Goal: Task Accomplishment & Management: Use online tool/utility

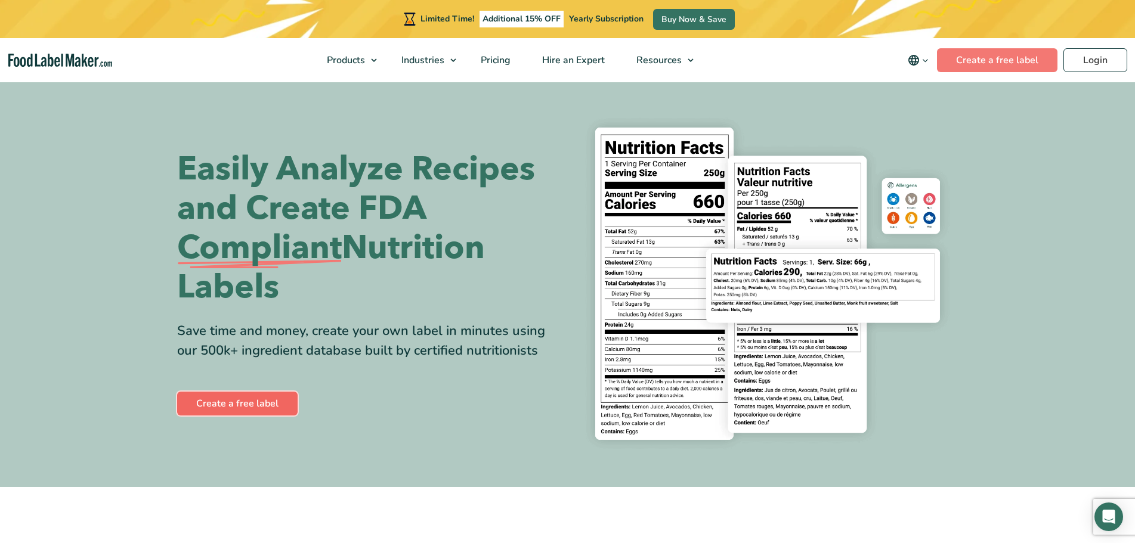
click at [242, 401] on link "Create a free label" at bounding box center [237, 404] width 120 height 24
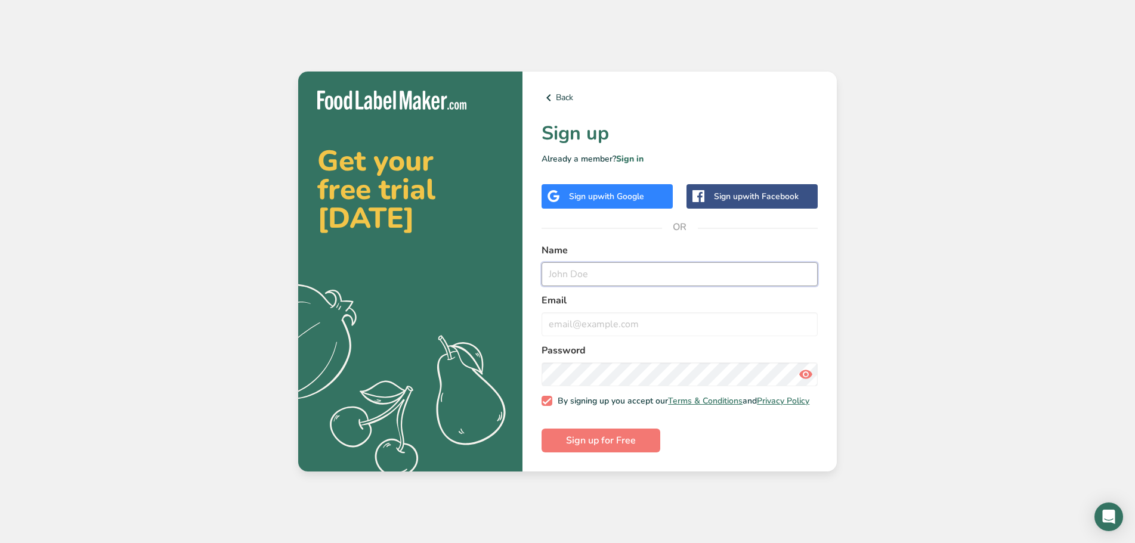
click at [565, 269] on input "text" at bounding box center [680, 274] width 276 height 24
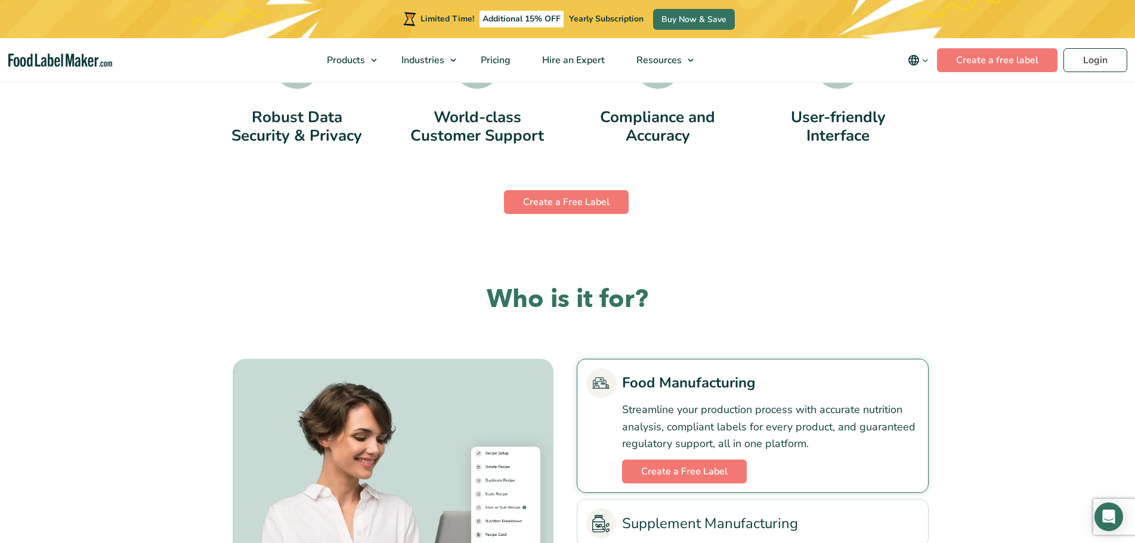
scroll to position [2446, 0]
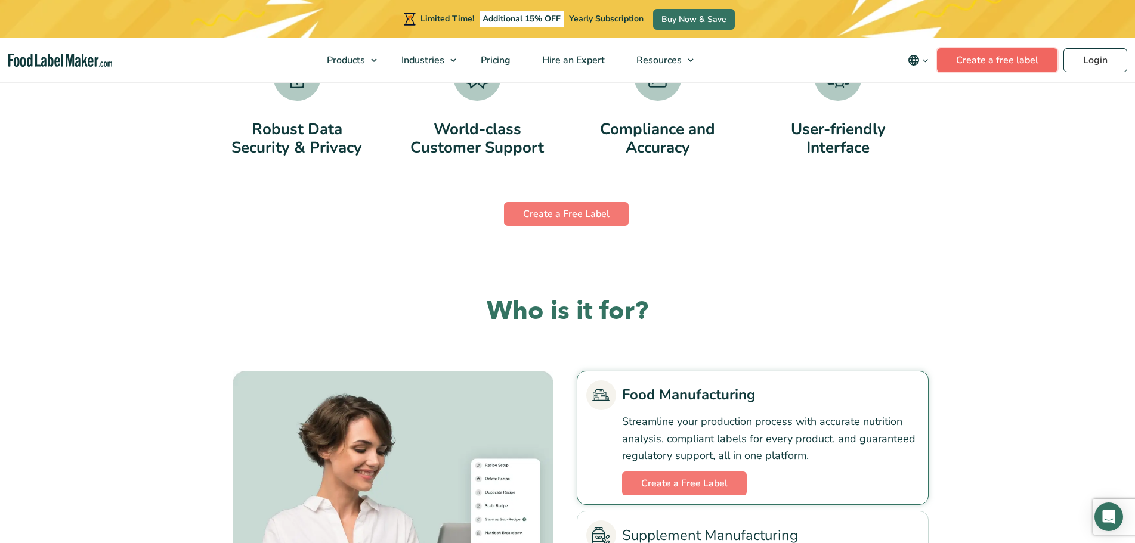
click at [996, 63] on link "Create a free label" at bounding box center [997, 60] width 120 height 24
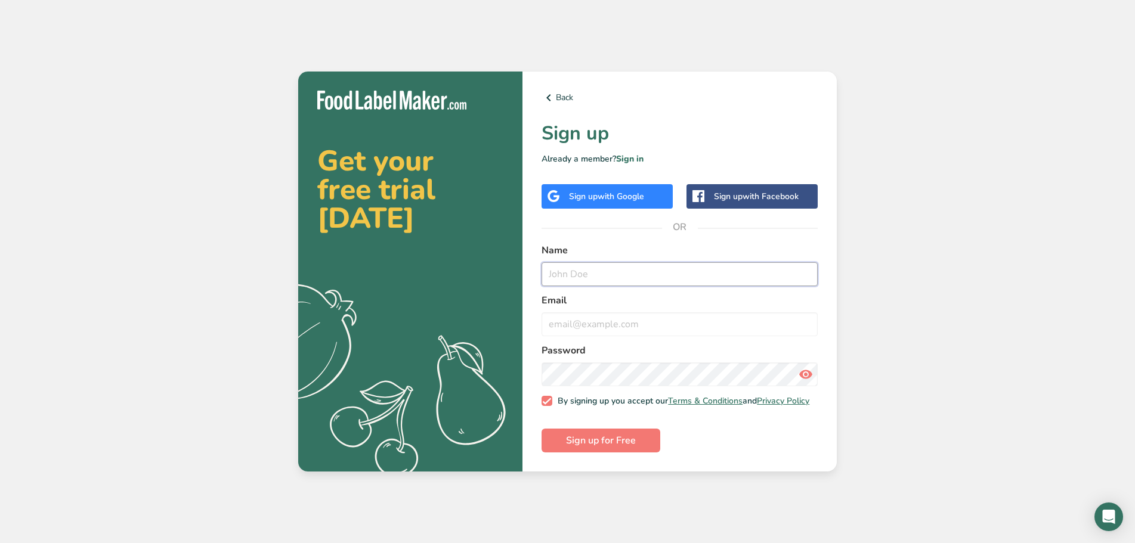
click at [593, 272] on input "text" at bounding box center [680, 274] width 276 height 24
type input "Donna Sesto"
type input "donna@babylonmercantile.com"
click at [542, 429] on button "Sign up for Free" at bounding box center [601, 441] width 119 height 24
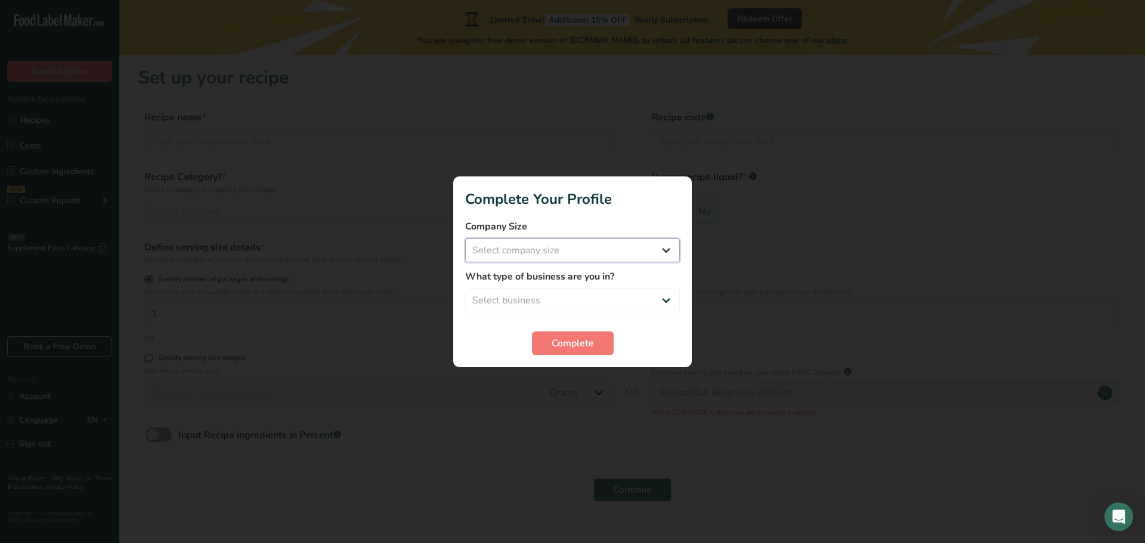
click at [574, 252] on select "Select company size Fewer than 10 Employees 10 to 50 Employees 51 to 500 Employ…" at bounding box center [572, 251] width 215 height 24
select select "2"
click at [465, 239] on select "Select company size Fewer than 10 Employees 10 to 50 Employees 51 to 500 Employ…" at bounding box center [572, 251] width 215 height 24
click at [570, 301] on select "Select business Packaged Food Manufacturer Restaurant & Cafe Bakery Meal Plans …" at bounding box center [572, 301] width 215 height 24
select select "8"
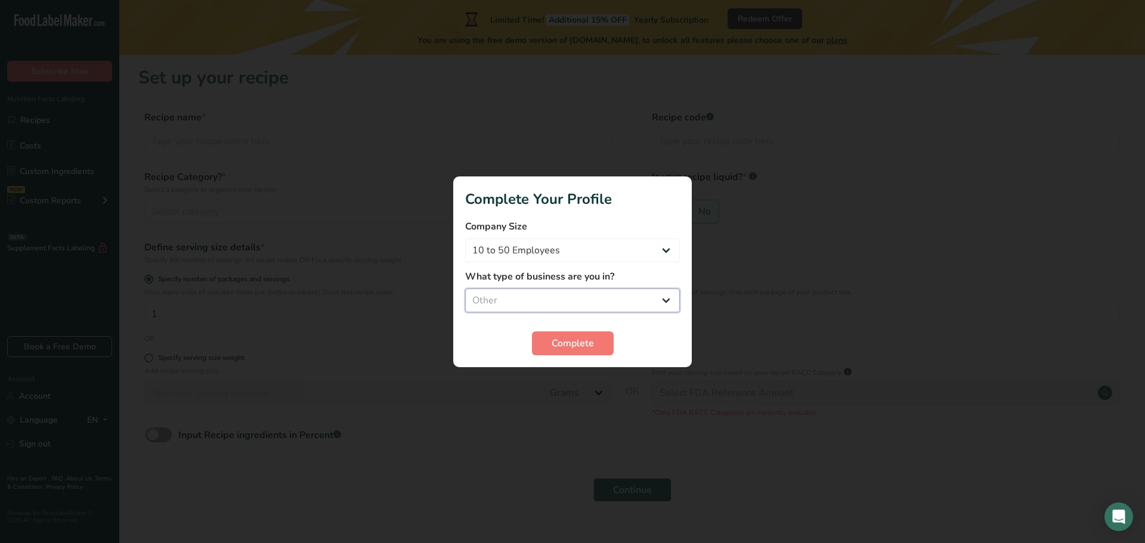
click at [465, 289] on select "Select business Packaged Food Manufacturer Restaurant & Cafe Bakery Meal Plans …" at bounding box center [572, 301] width 215 height 24
click at [574, 342] on span "Complete" at bounding box center [573, 343] width 42 height 14
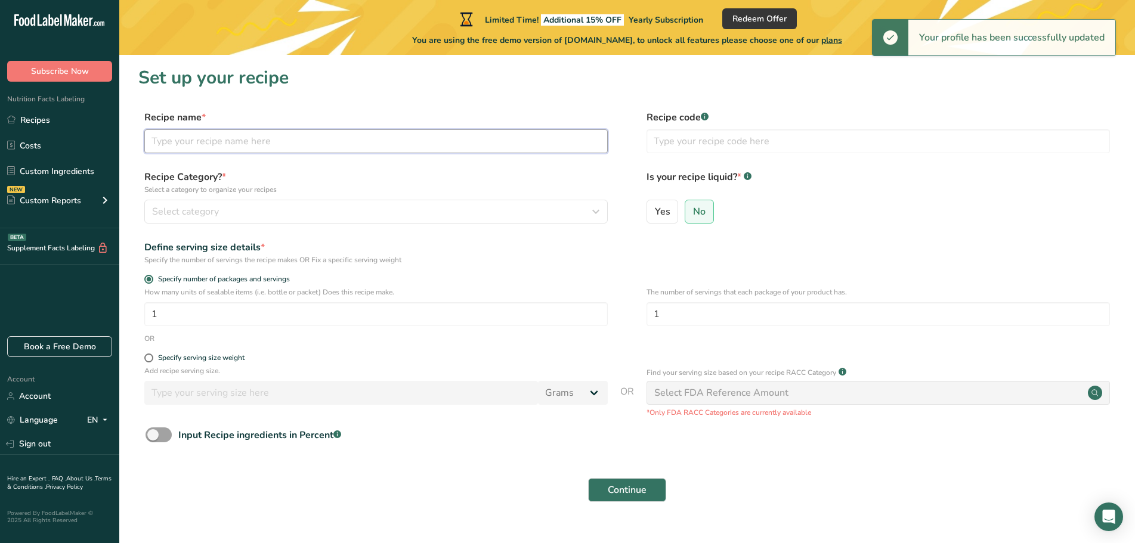
click at [237, 143] on input "text" at bounding box center [375, 141] width 463 height 24
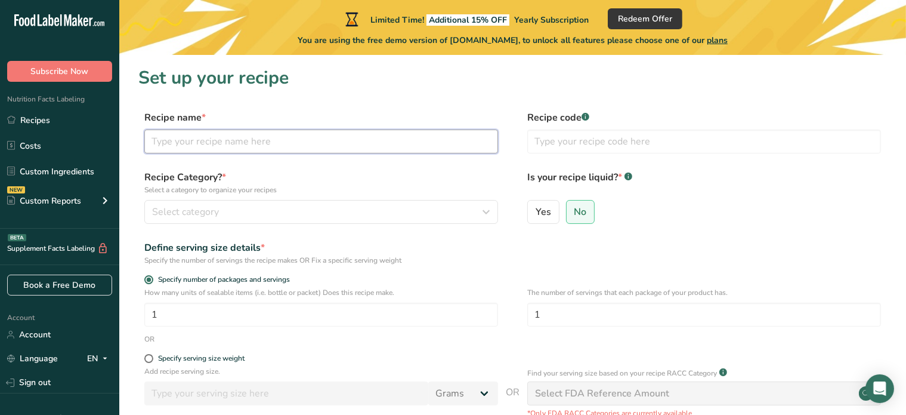
click at [189, 141] on input "text" at bounding box center [321, 141] width 354 height 24
type input "Beef Bourguignon"
click at [249, 214] on div "Select category" at bounding box center [317, 212] width 331 height 14
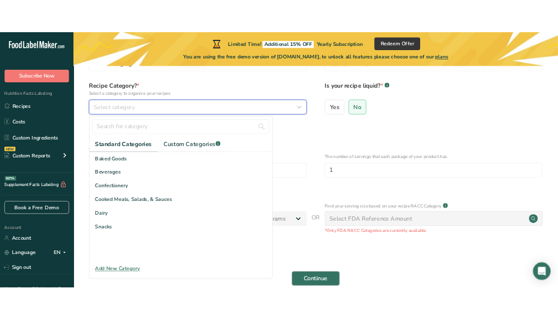
scroll to position [119, 0]
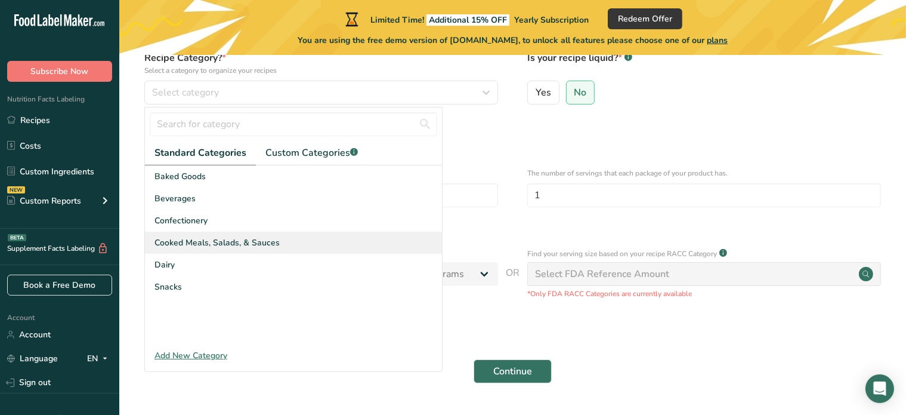
click at [233, 240] on span "Cooked Meals, Salads, & Sauces" at bounding box center [216, 242] width 125 height 13
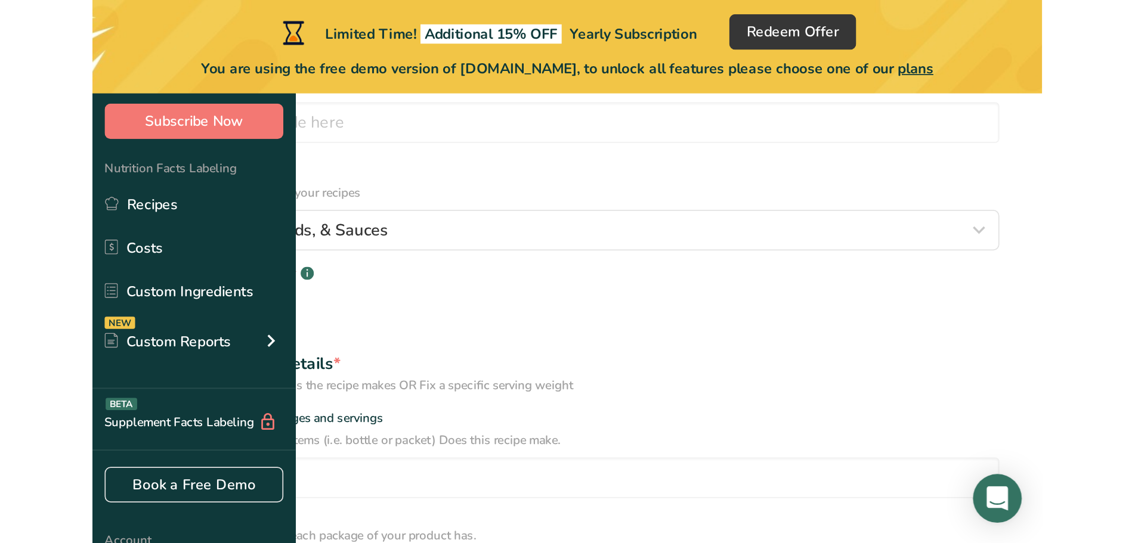
scroll to position [23, 0]
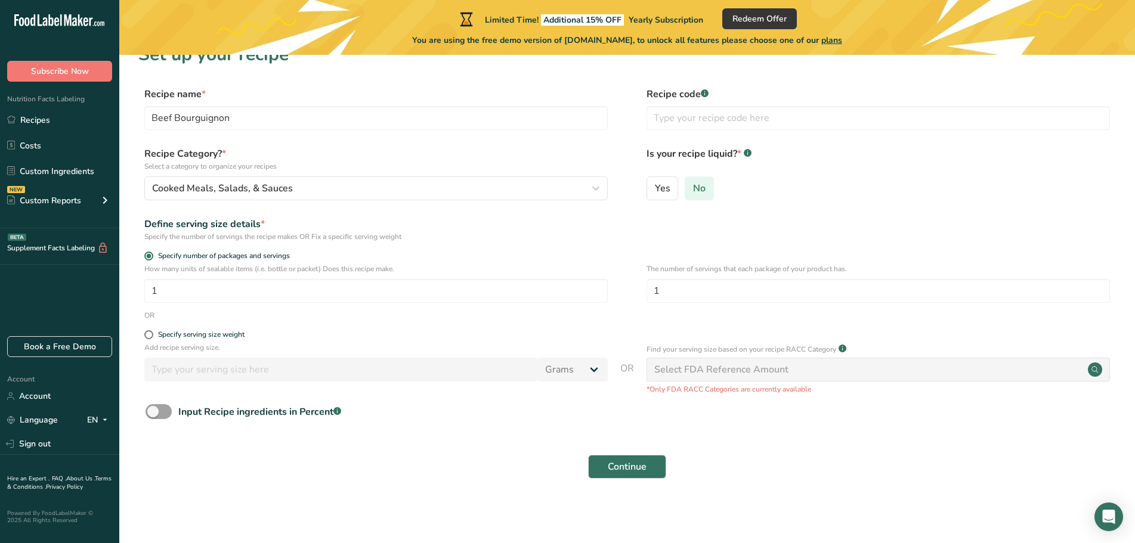
click at [703, 189] on span "No" at bounding box center [699, 189] width 13 height 12
click at [693, 189] on input "No" at bounding box center [689, 188] width 8 height 8
click at [151, 415] on span at bounding box center [159, 411] width 26 height 15
click at [151, 415] on input "Input Recipe ingredients in Percent .a-a{fill:#347362;}.b-a{fill:#fff;}" at bounding box center [150, 412] width 8 height 8
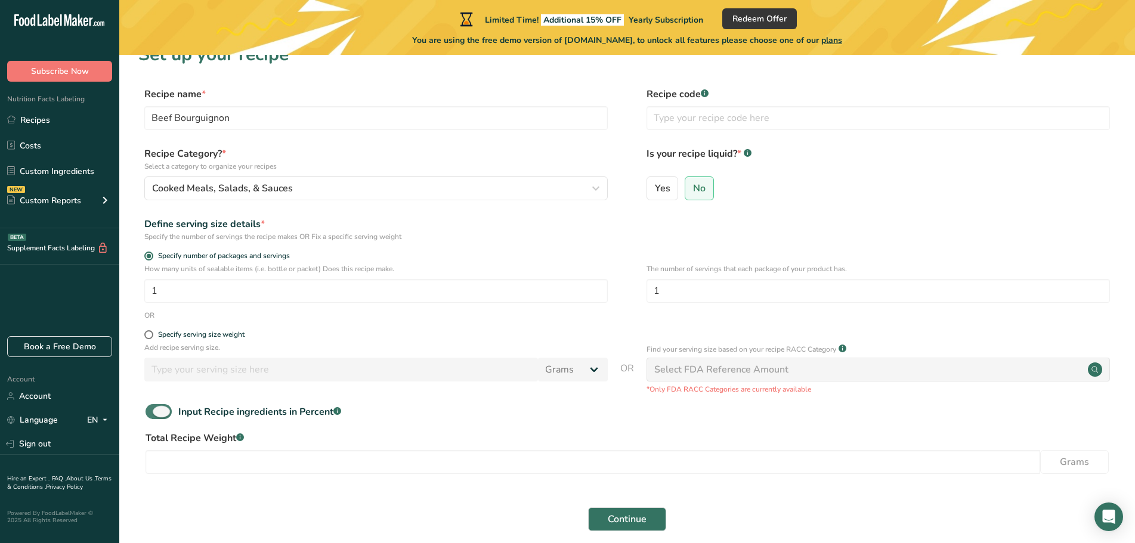
click at [154, 411] on span at bounding box center [159, 411] width 26 height 15
click at [153, 411] on input "Input Recipe ingredients in Percent .a-a{fill:#347362;}.b-a{fill:#fff;}" at bounding box center [150, 412] width 8 height 8
checkbox input "false"
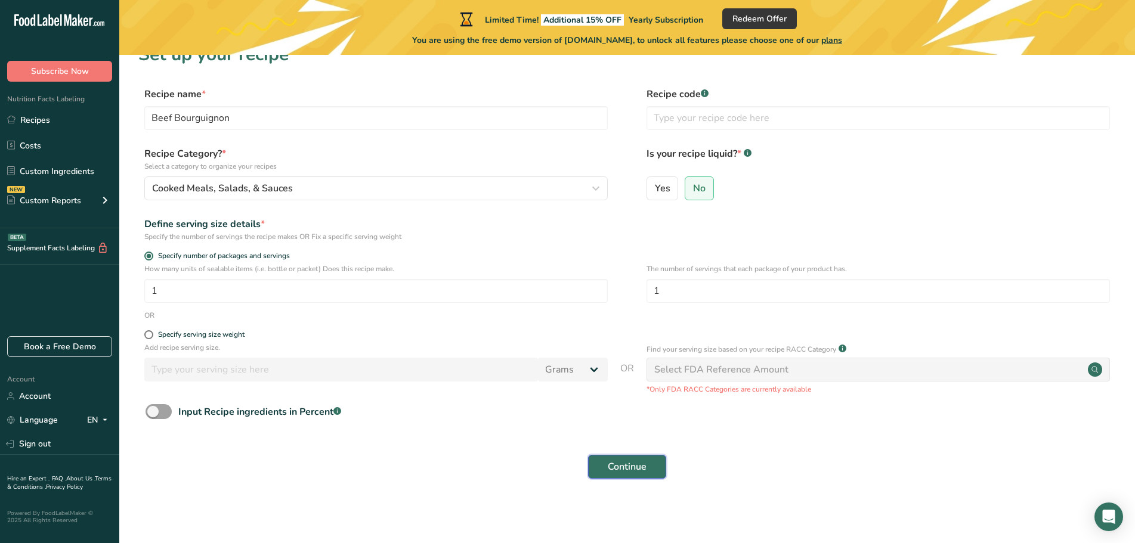
click at [625, 471] on span "Continue" at bounding box center [627, 467] width 39 height 14
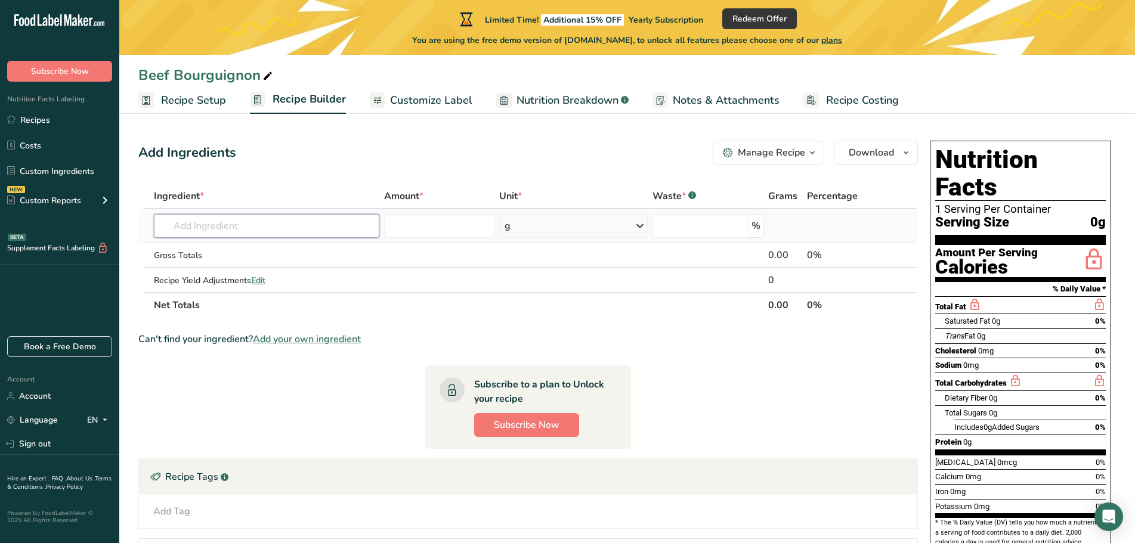
click at [214, 228] on input "text" at bounding box center [266, 226] width 225 height 24
click at [166, 224] on input "text" at bounding box center [266, 226] width 225 height 24
paste input "½ lb beef chuck"
drag, startPoint x: 251, startPoint y: 225, endPoint x: 152, endPoint y: 233, distance: 99.3
click at [154, 229] on input "½ lb beef chuck" at bounding box center [266, 226] width 225 height 24
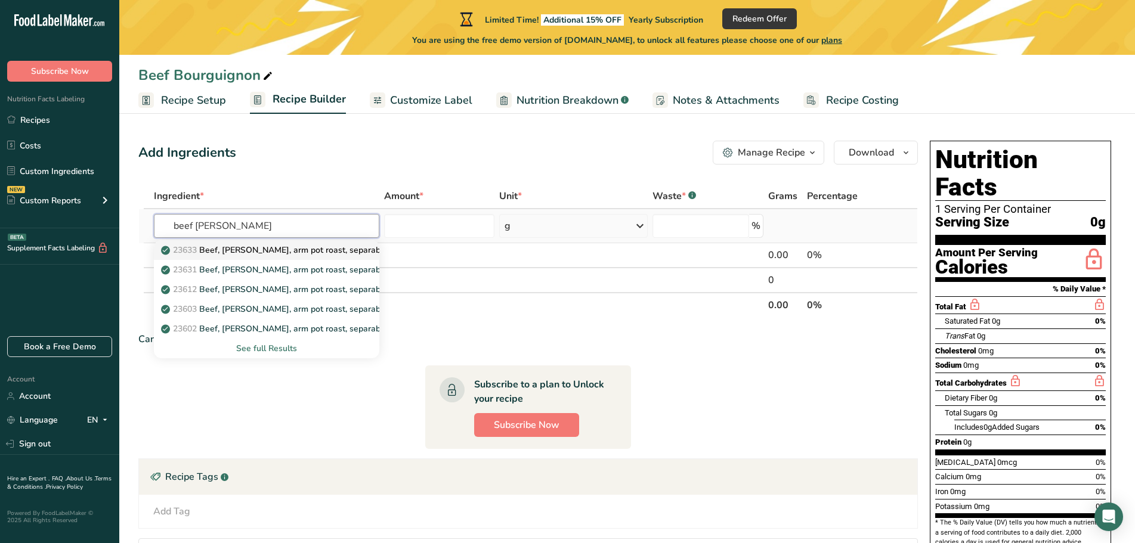
type input "beef chuck"
click at [187, 253] on span "23633" at bounding box center [185, 250] width 24 height 11
type input "Beef, chuck, arm pot roast, separable lean only, trimmed to 1/8" fat, select, c…"
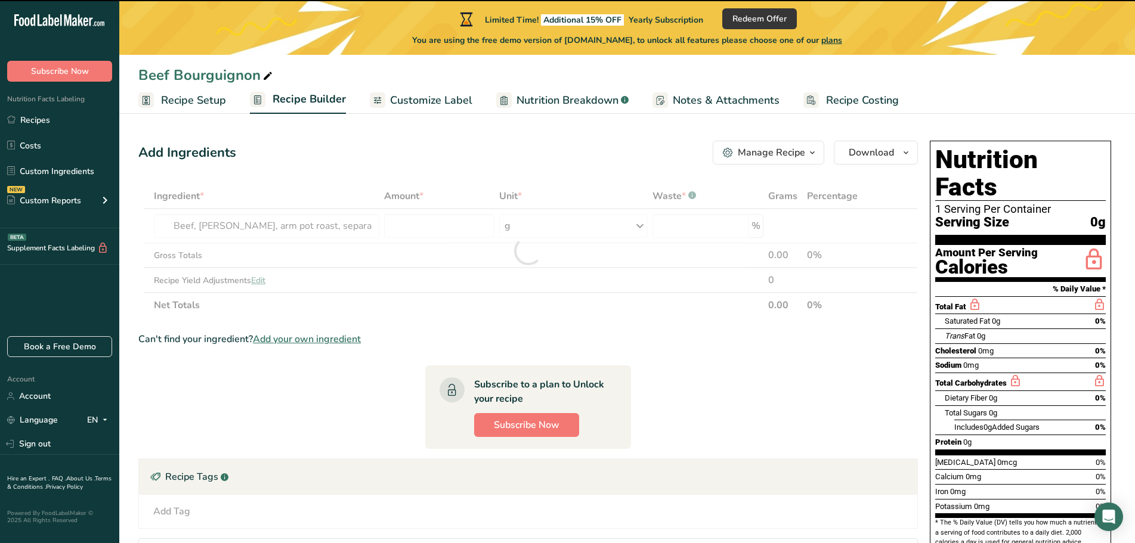
type input "0"
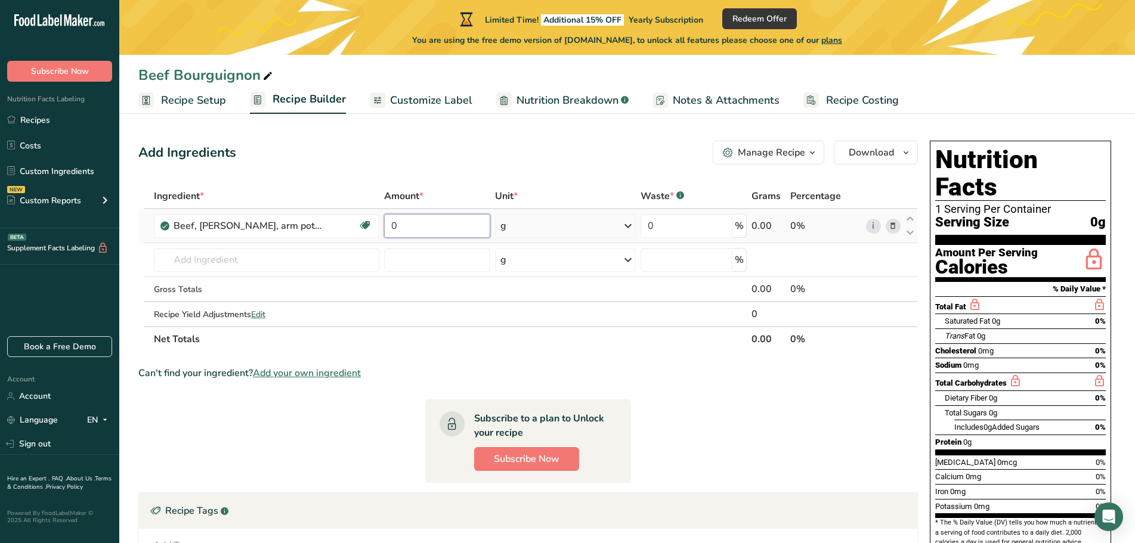
click at [401, 227] on input "0" at bounding box center [437, 226] width 106 height 24
click at [544, 227] on div "Ingredient * Amount * Unit * Waste * .a-a{fill:#347362;}.b-a{fill:#fff;} Grams …" at bounding box center [528, 268] width 780 height 168
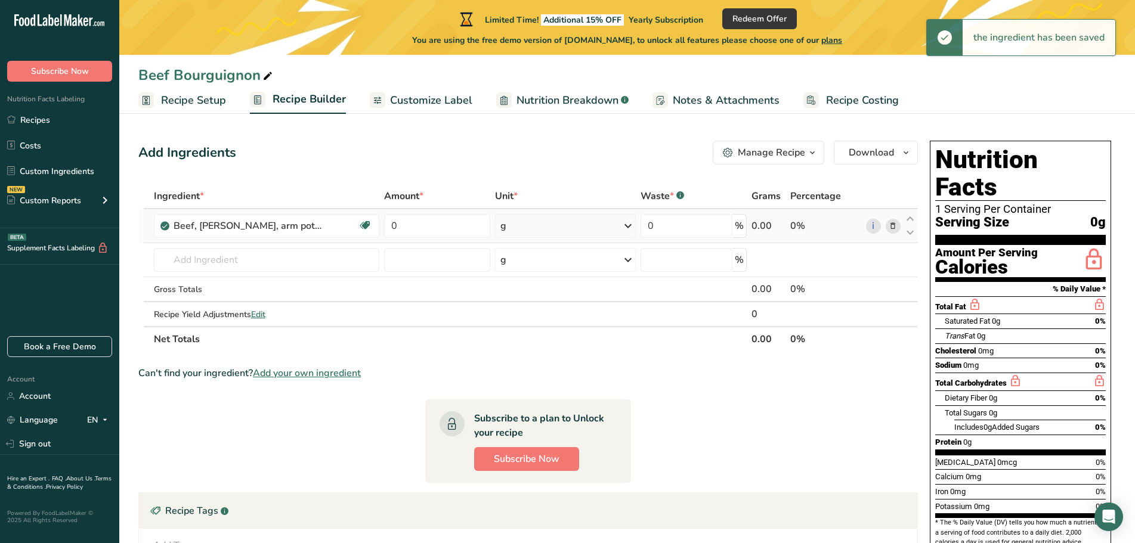
click at [545, 227] on div "g" at bounding box center [565, 226] width 141 height 24
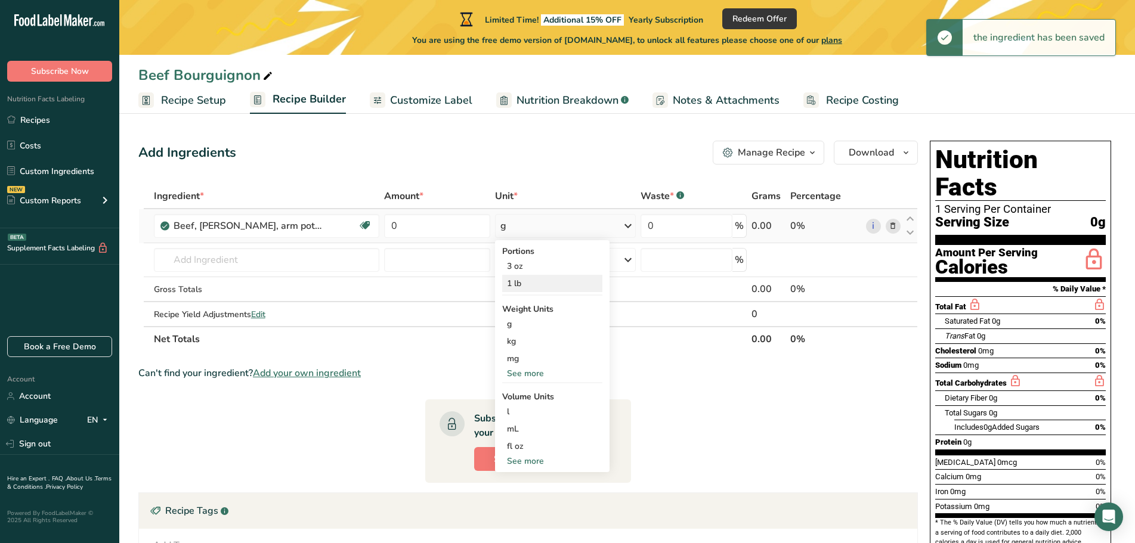
click at [533, 279] on div "1 lb" at bounding box center [552, 283] width 100 height 17
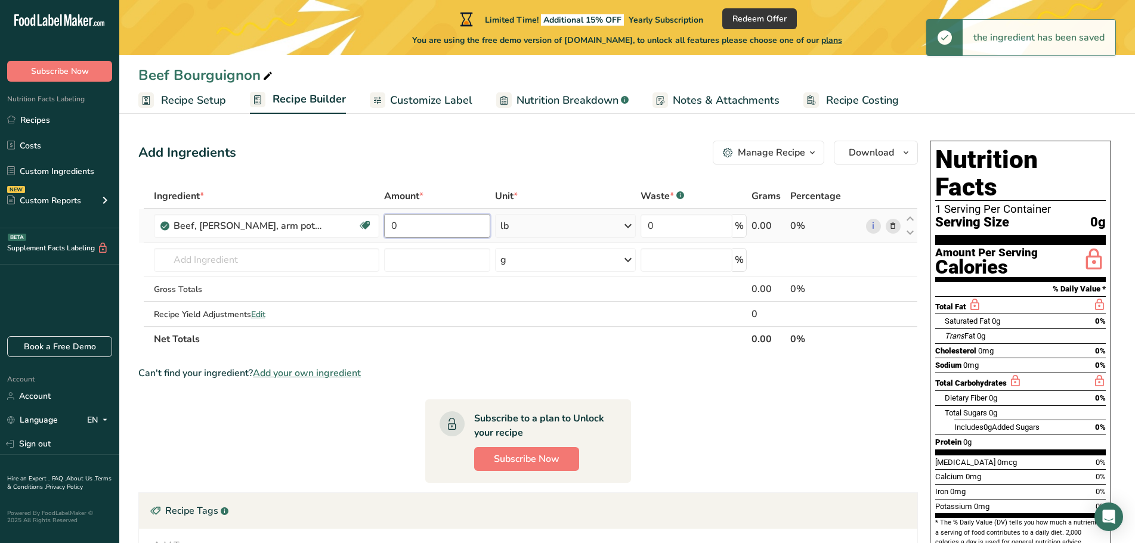
click at [434, 228] on input "0" at bounding box center [437, 226] width 106 height 24
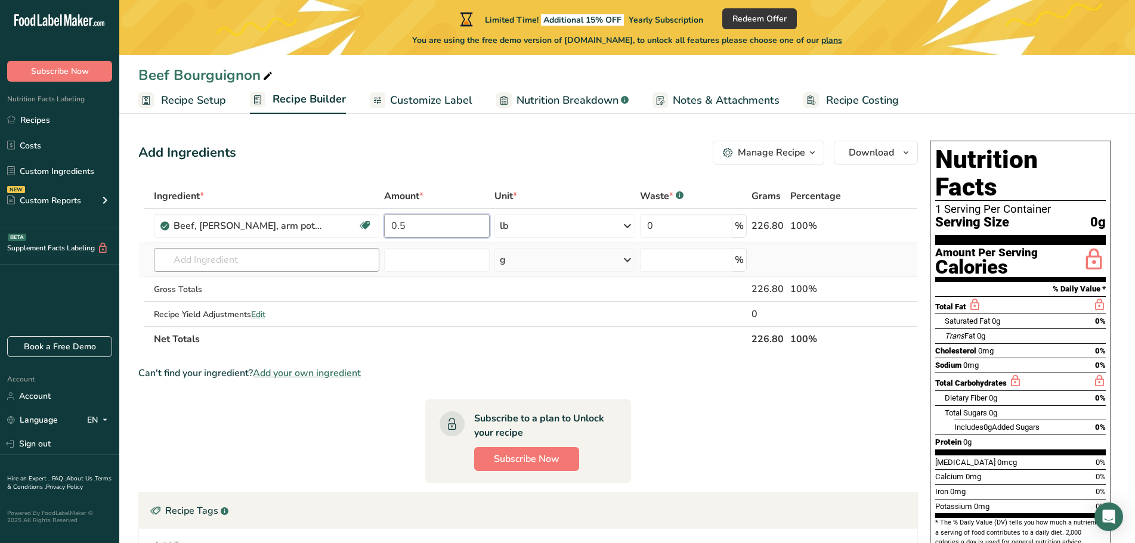
type input "0.5"
click at [202, 255] on div "Ingredient * Amount * Unit * Waste * .a-a{fill:#347362;}.b-a{fill:#fff;} Grams …" at bounding box center [528, 268] width 780 height 168
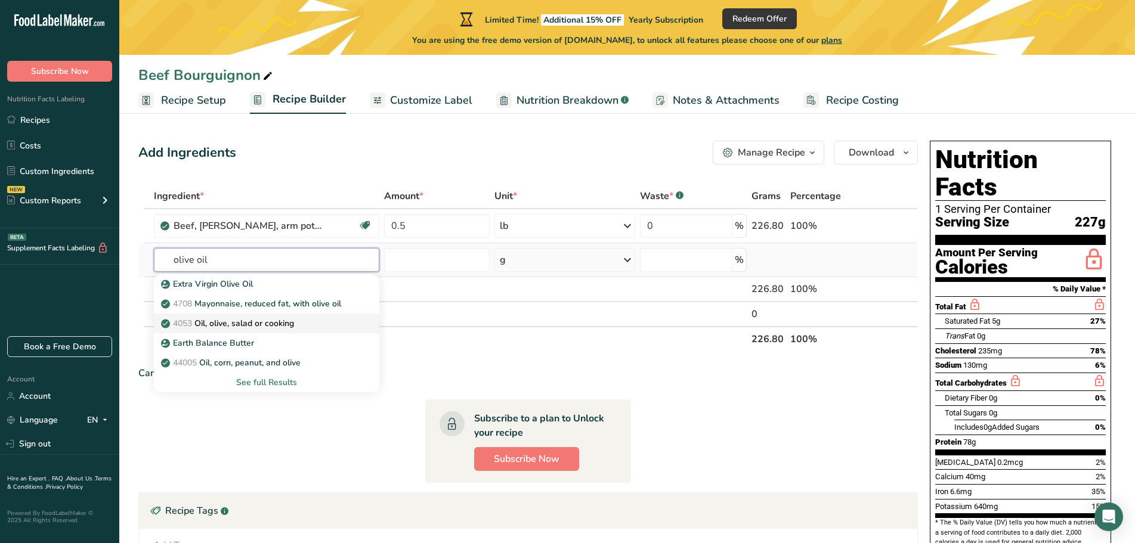
type input "olive oil"
click at [223, 324] on p "4053 Oil, olive, salad or cooking" at bounding box center [228, 323] width 131 height 13
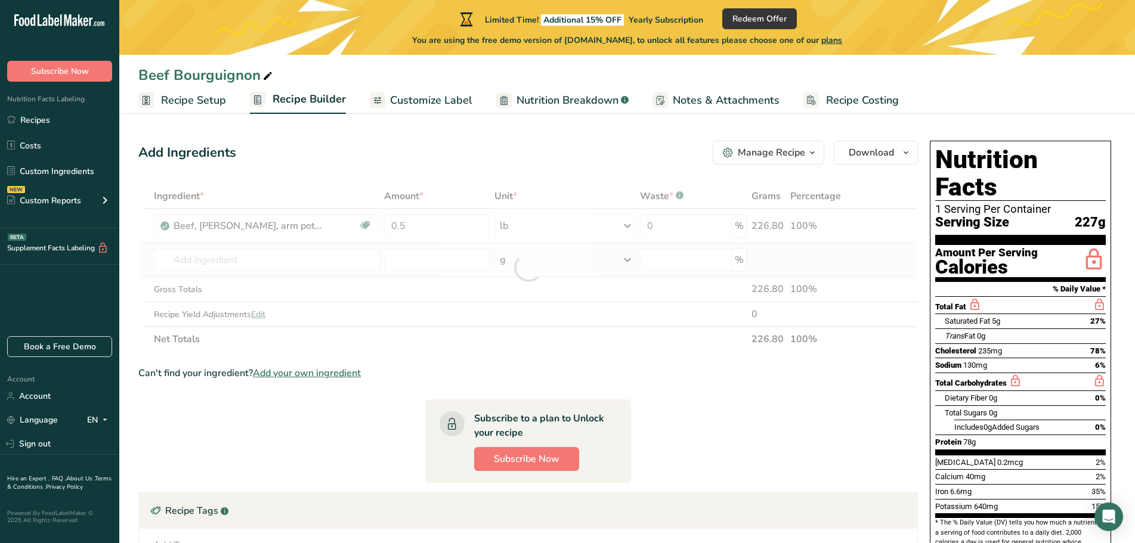
type input "Oil, olive, salad or cooking"
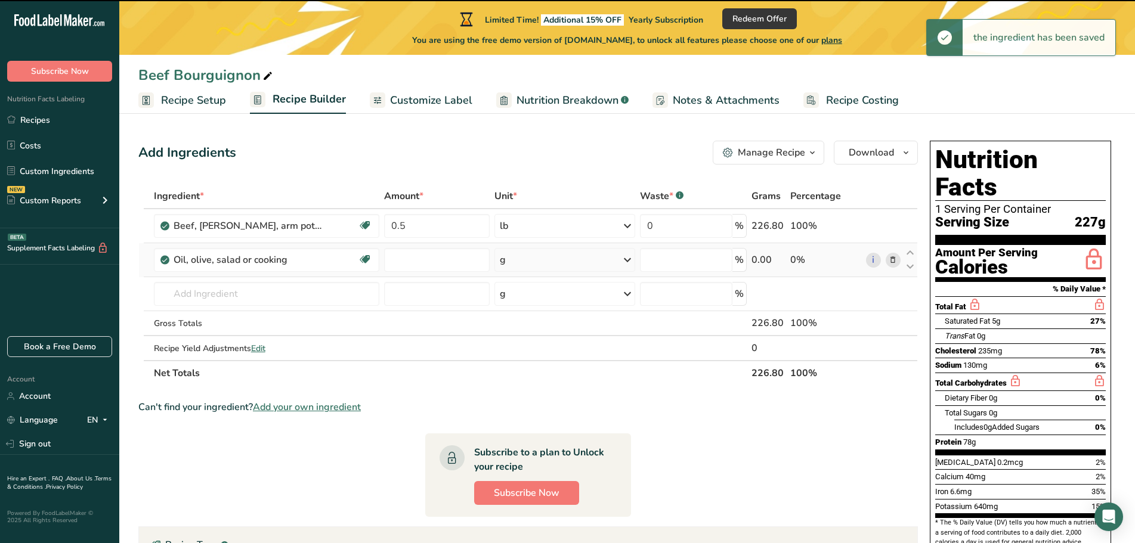
type input "0"
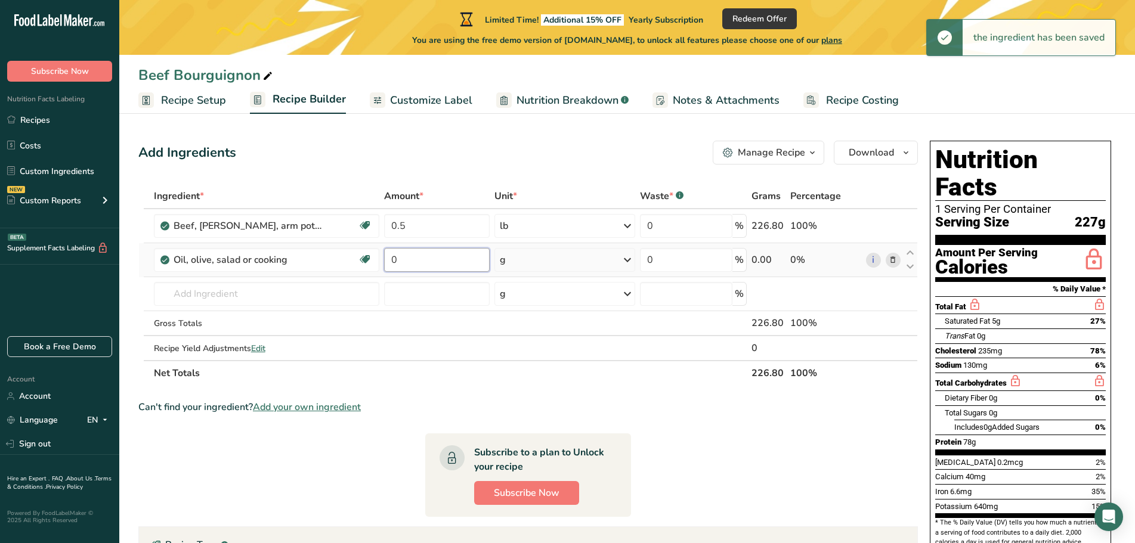
click at [408, 260] on input "0" at bounding box center [437, 260] width 106 height 24
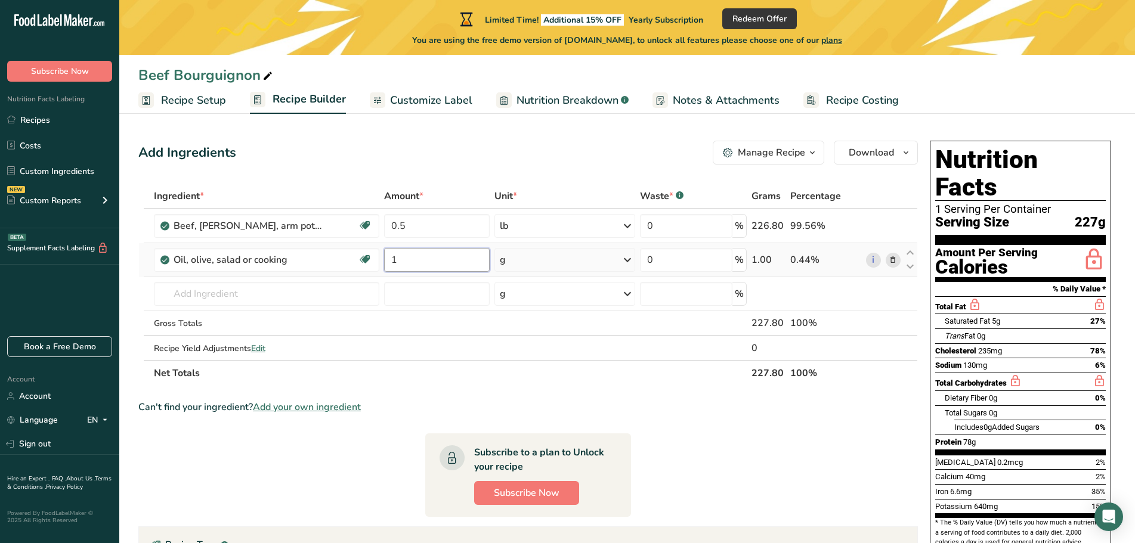
type input "1"
click at [533, 255] on div "Ingredient * Amount * Unit * Waste * .a-a{fill:#347362;}.b-a{fill:#fff;} Grams …" at bounding box center [528, 285] width 780 height 202
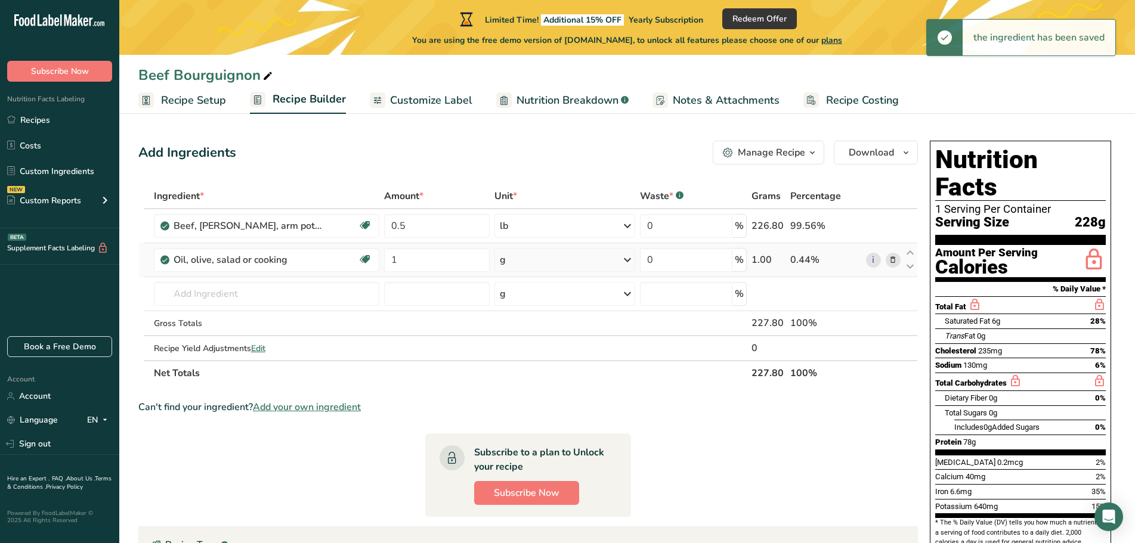
click at [623, 260] on icon at bounding box center [627, 259] width 14 height 21
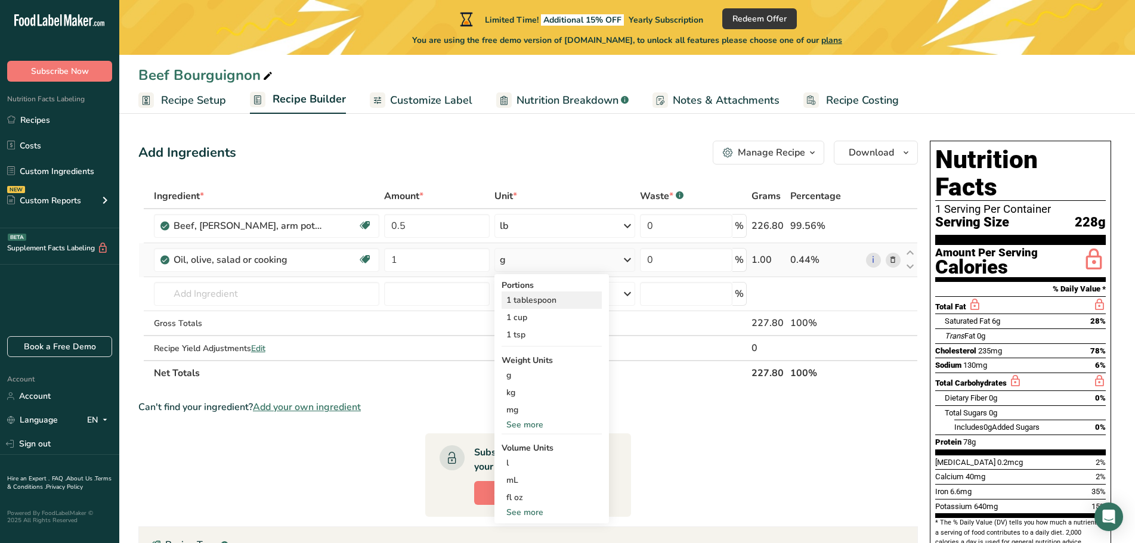
click at [544, 299] on div "1 tablespoon" at bounding box center [552, 300] width 100 height 17
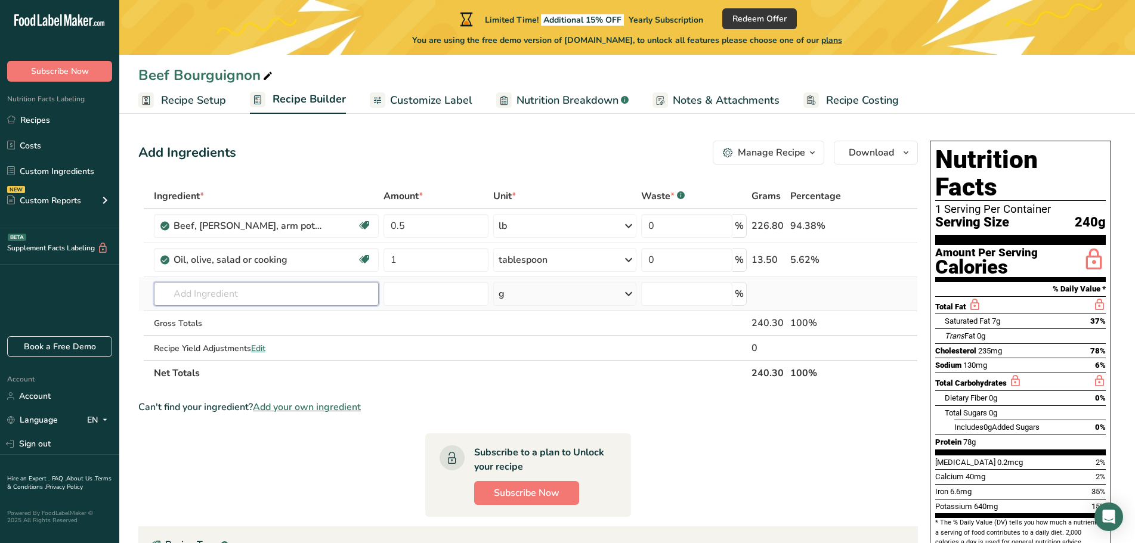
click at [243, 294] on input "text" at bounding box center [266, 294] width 225 height 24
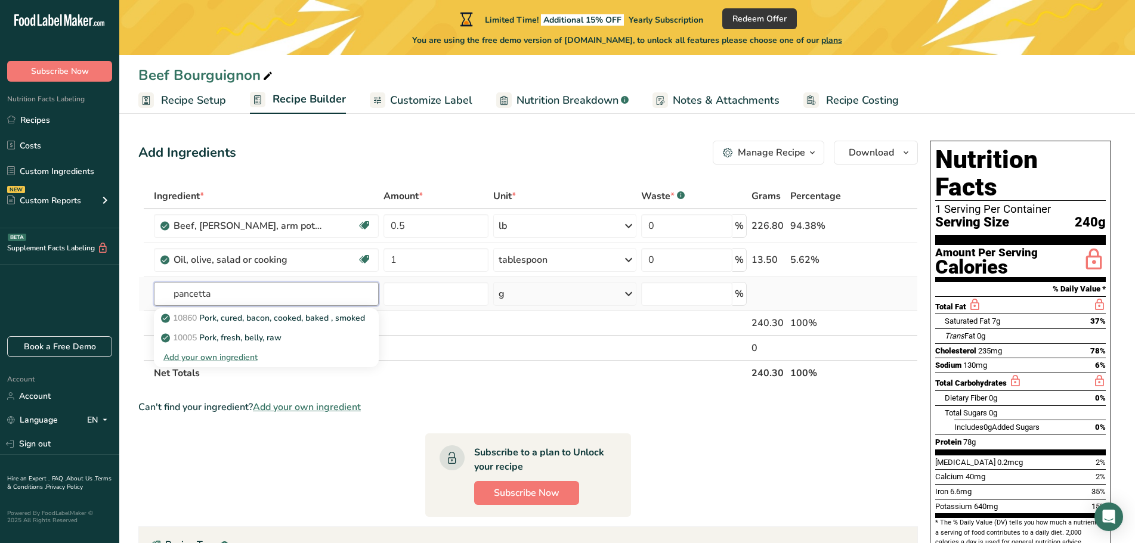
type input "pancetta"
click at [239, 361] on div "Add your own ingredient" at bounding box center [266, 357] width 206 height 13
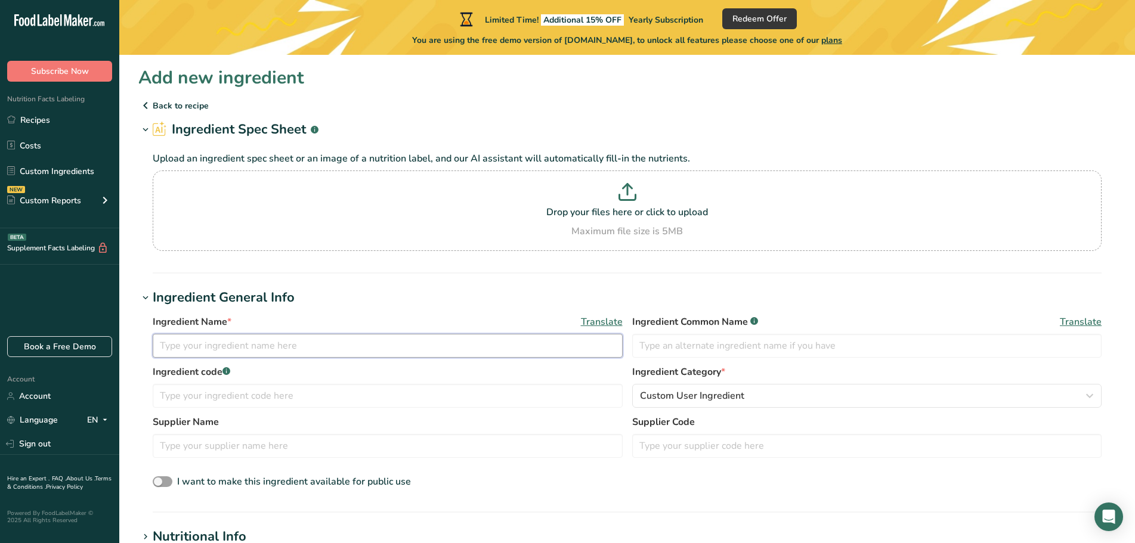
click at [199, 348] on input "text" at bounding box center [388, 346] width 470 height 24
type input "Pancetta"
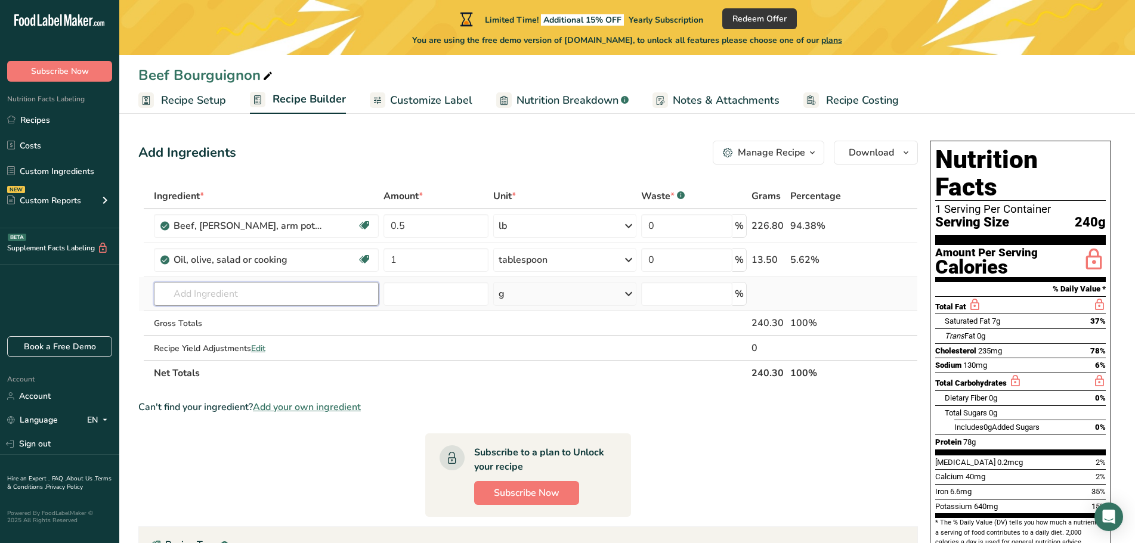
click at [206, 295] on input "text" at bounding box center [266, 294] width 225 height 24
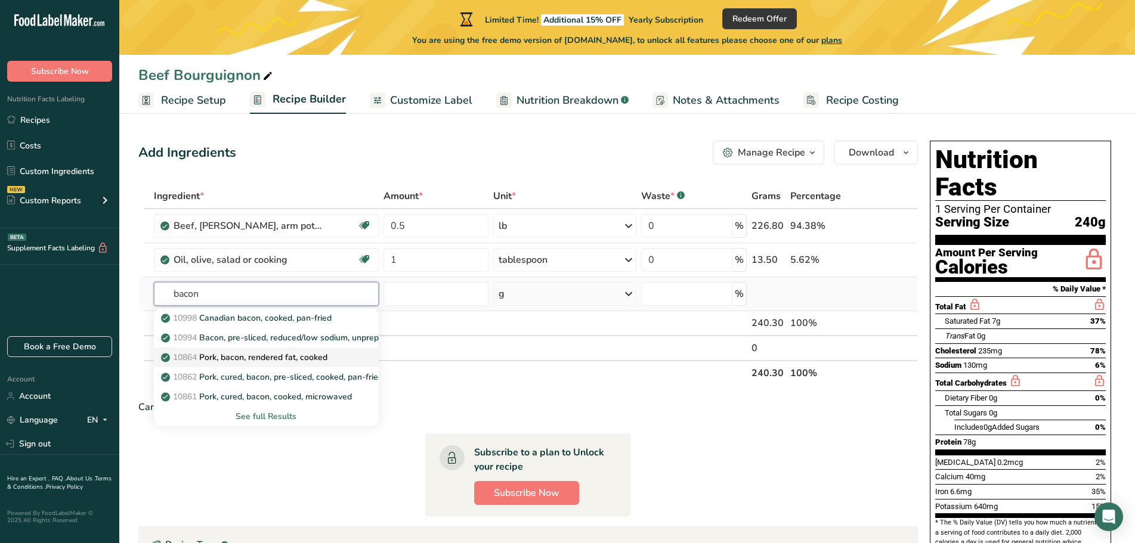
type input "bacon"
click at [270, 356] on p "10864 Pork, bacon, rendered fat, cooked" at bounding box center [245, 357] width 164 height 13
type input "Pork, bacon, rendered fat, cooked"
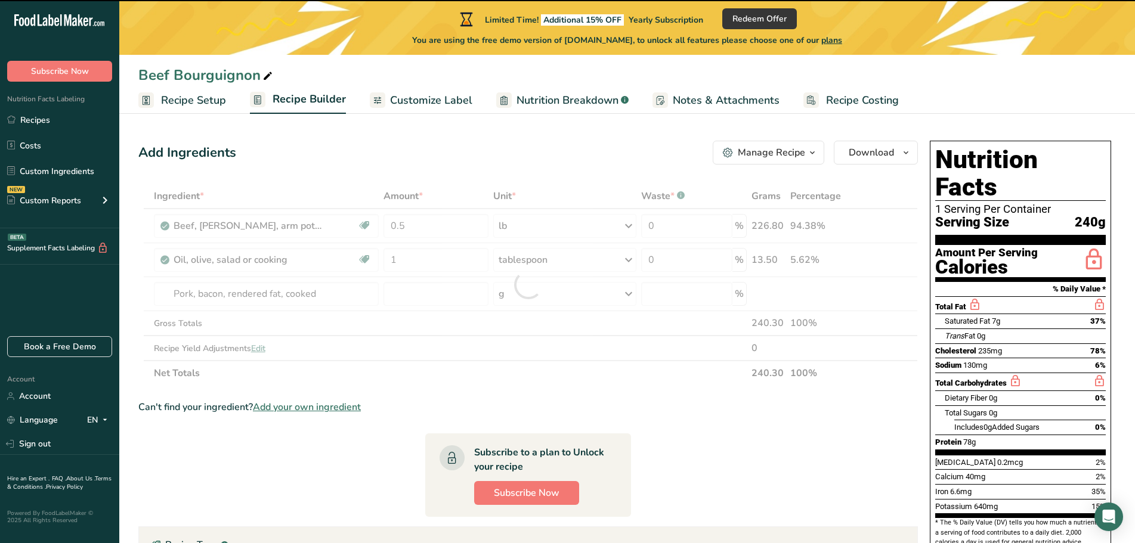
type input "0"
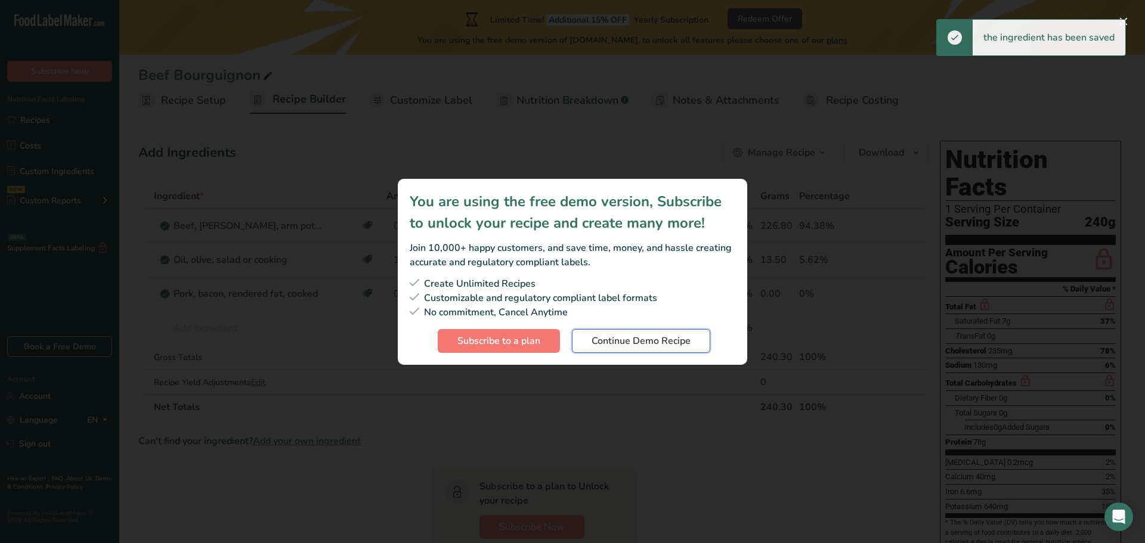
click at [653, 340] on span "Continue Demo Recipe" at bounding box center [641, 341] width 99 height 14
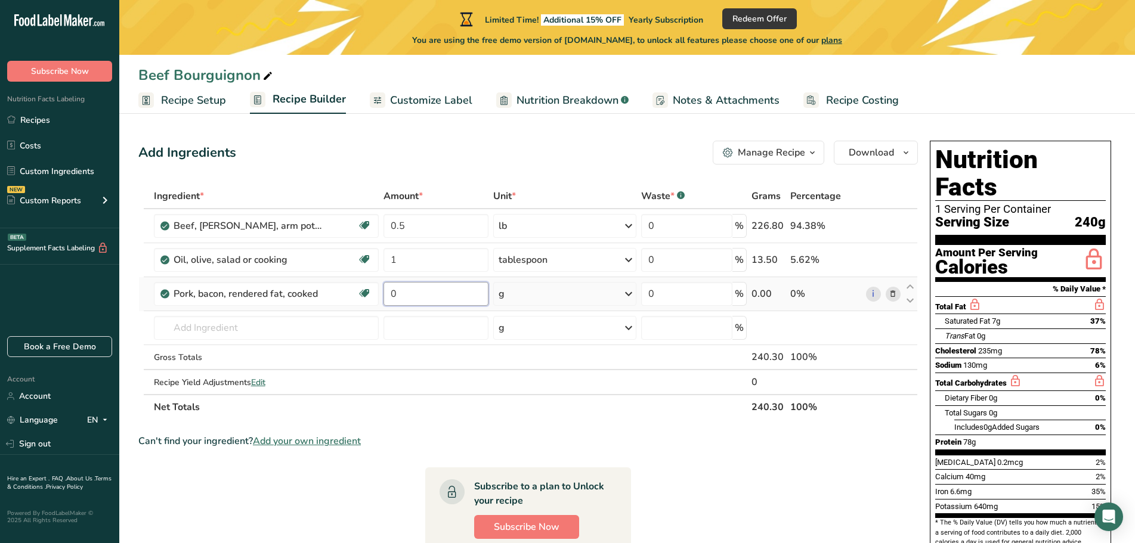
click at [411, 296] on input "0" at bounding box center [436, 294] width 105 height 24
drag, startPoint x: 408, startPoint y: 298, endPoint x: 392, endPoint y: 301, distance: 16.4
click at [392, 301] on input "0" at bounding box center [436, 294] width 105 height 24
type input "50"
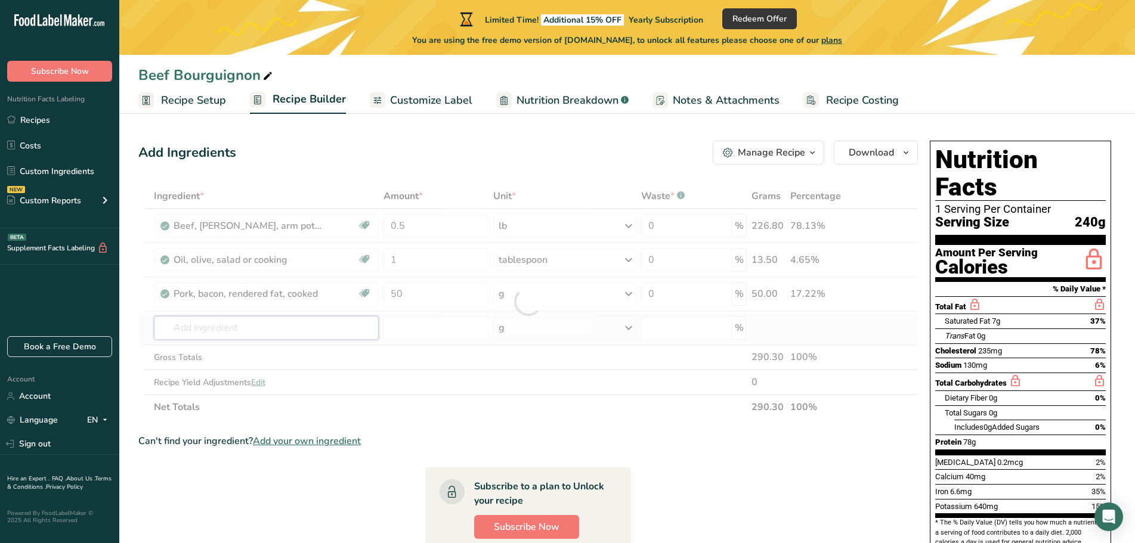
click at [213, 329] on div "Ingredient * Amount * Unit * Waste * .a-a{fill:#347362;}.b-a{fill:#fff;} Grams …" at bounding box center [528, 302] width 780 height 236
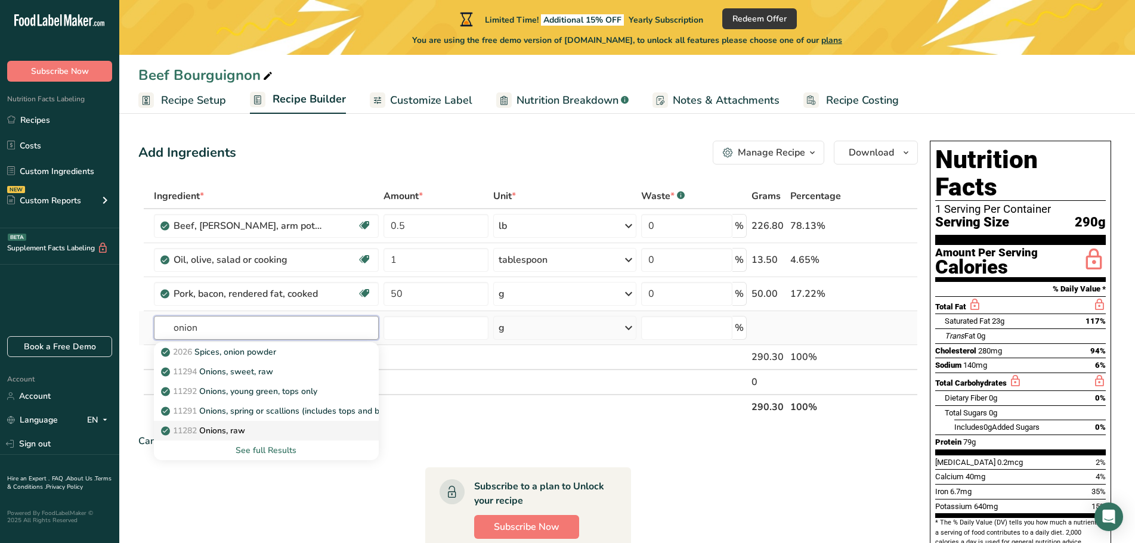
type input "onion"
click at [250, 438] on link "11282 Onions, raw" at bounding box center [266, 431] width 225 height 20
type input "Onions, raw"
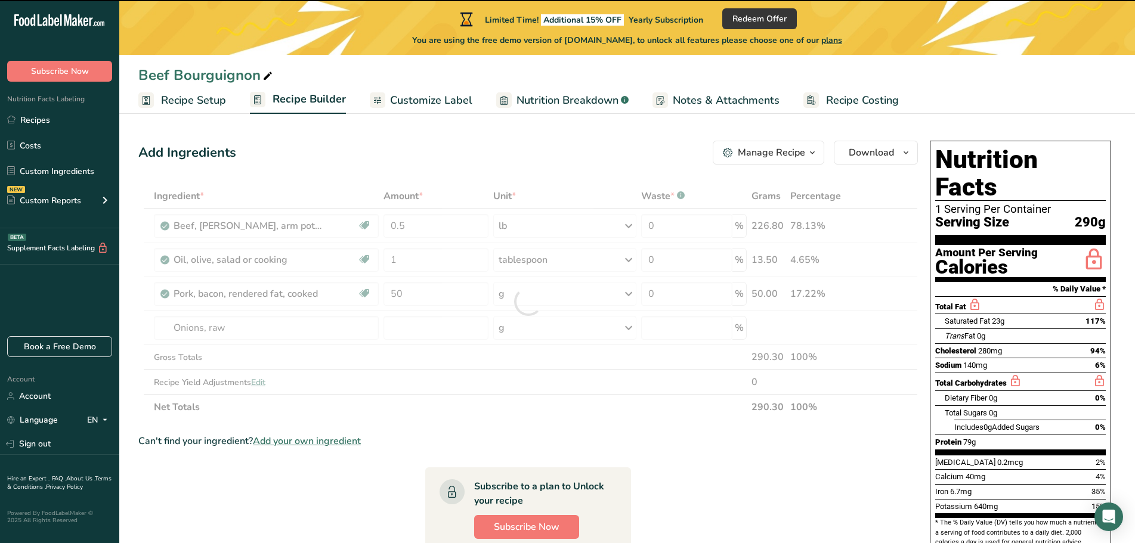
type input "0"
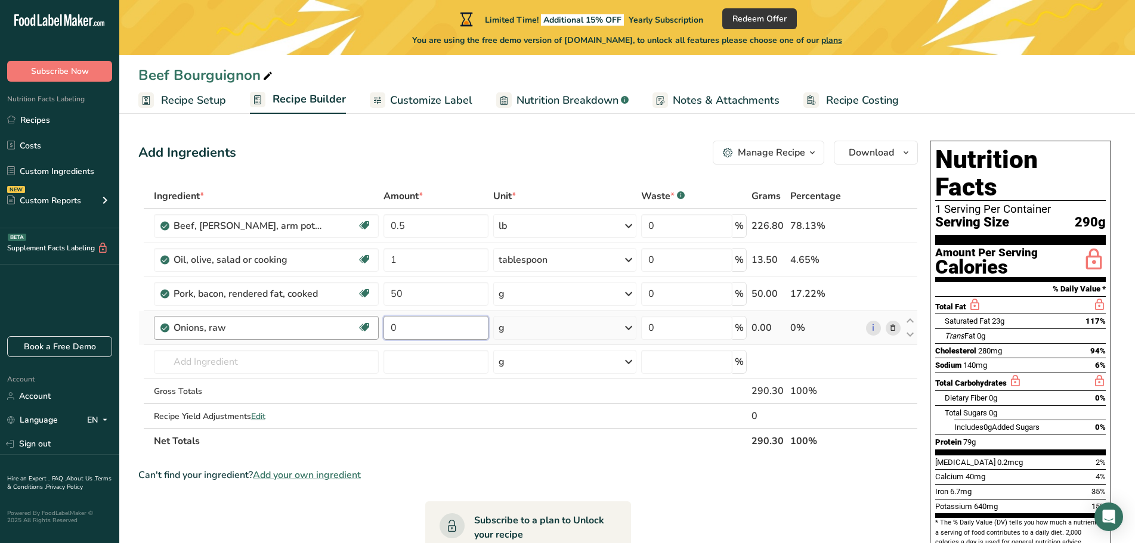
drag, startPoint x: 428, startPoint y: 329, endPoint x: 370, endPoint y: 322, distance: 58.8
click at [373, 322] on tr "Onions, raw Source of Antioxidants Prebiotic Effect Dairy free Gluten free Vega…" at bounding box center [528, 328] width 778 height 34
type input "1"
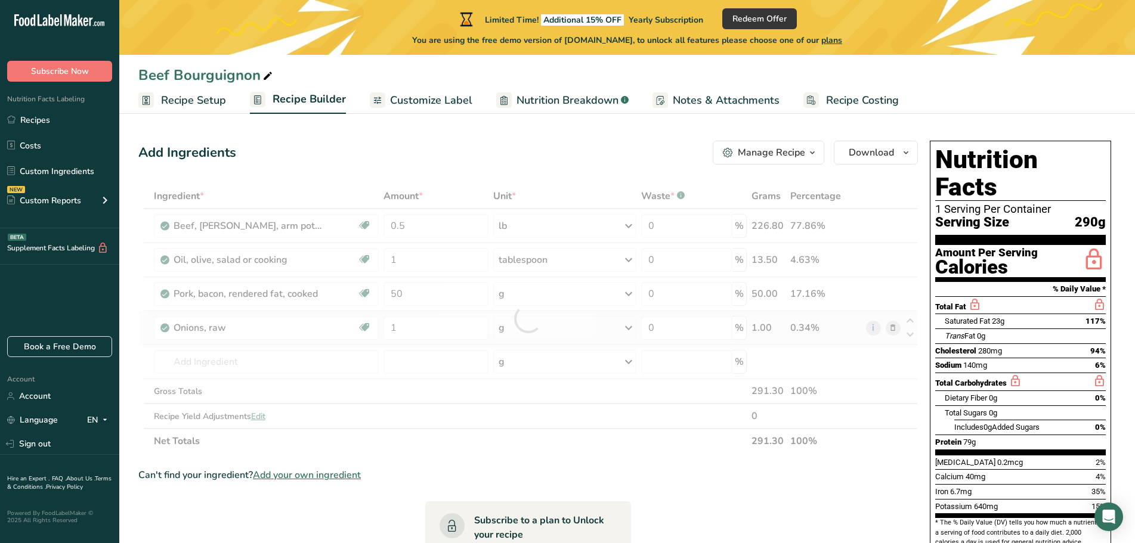
click at [627, 326] on div "Ingredient * Amount * Unit * Waste * .a-a{fill:#347362;}.b-a{fill:#fff;} Grams …" at bounding box center [528, 319] width 780 height 270
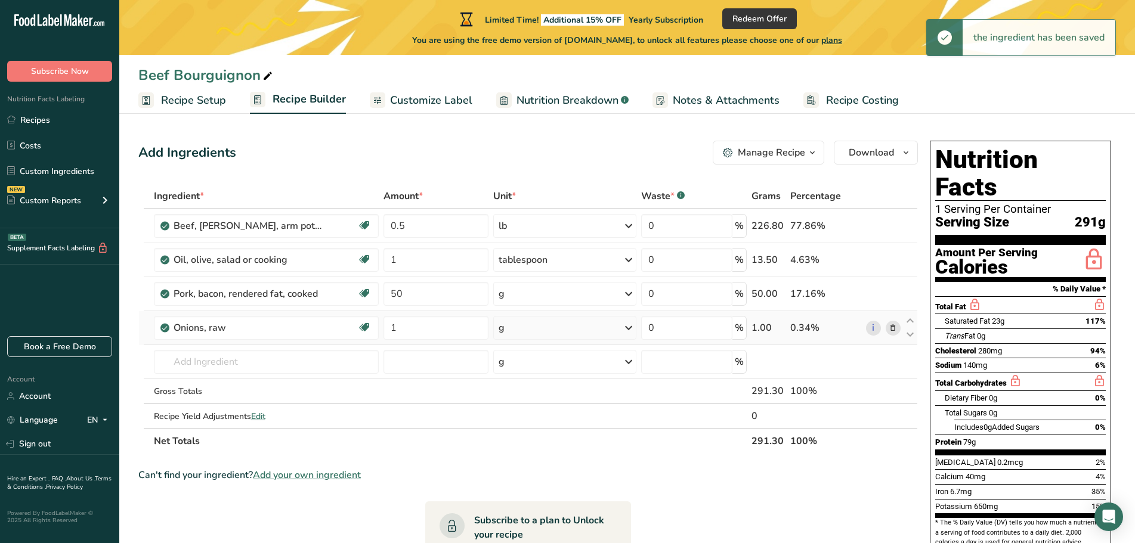
click at [626, 327] on icon at bounding box center [629, 327] width 14 height 21
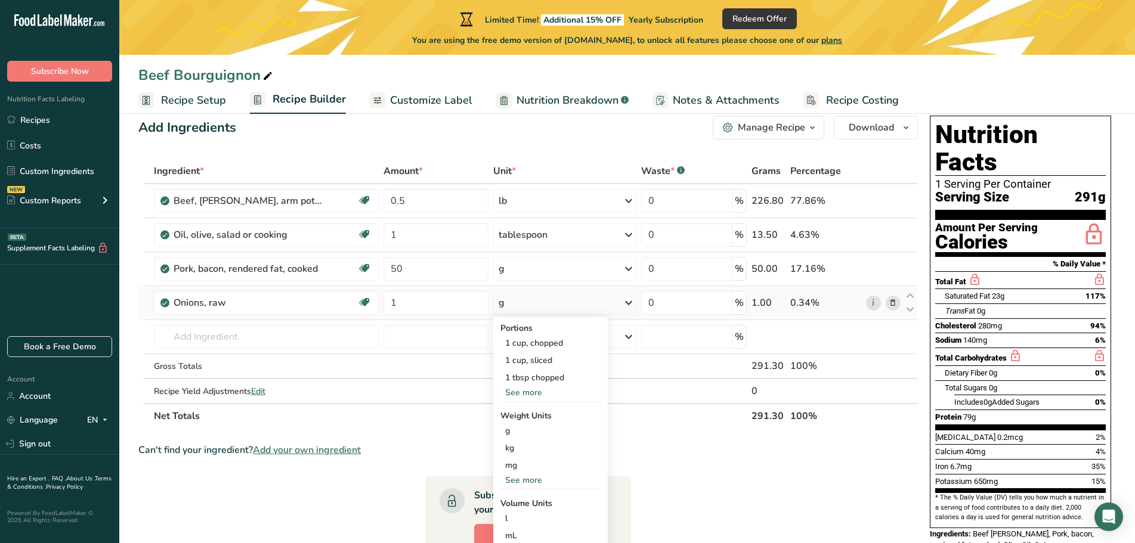
scroll to position [60, 0]
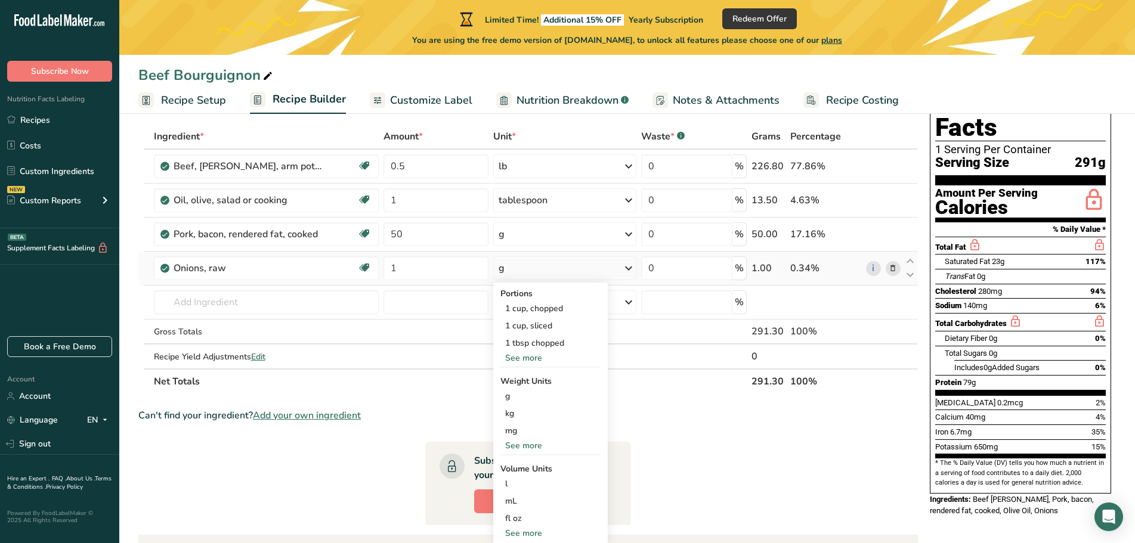
click at [546, 446] on div "See more" at bounding box center [550, 446] width 100 height 13
click at [545, 311] on div "1 cup, chopped" at bounding box center [550, 308] width 100 height 17
